Goal: Browse casually

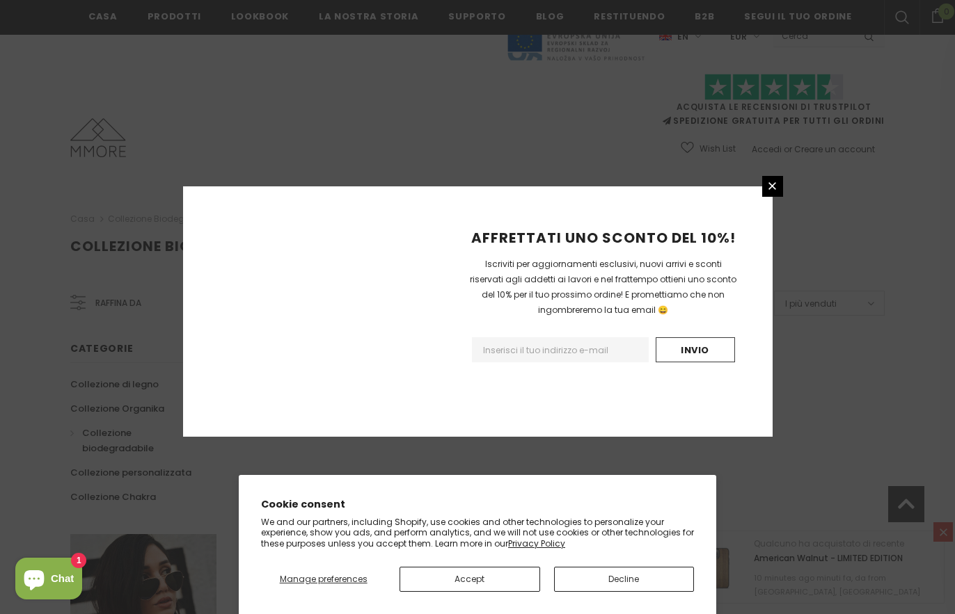
scroll to position [812, 0]
